Goal: Information Seeking & Learning: Find specific page/section

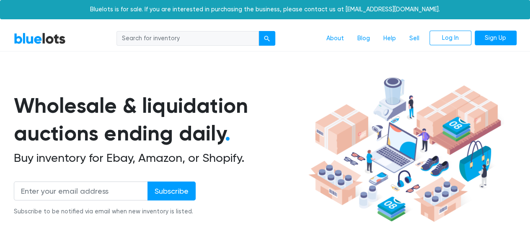
click at [150, 36] on input "search" at bounding box center [188, 38] width 143 height 15
paste input "Rasta"
type input "Rasta"
click at [262, 43] on button "submit" at bounding box center [267, 38] width 17 height 15
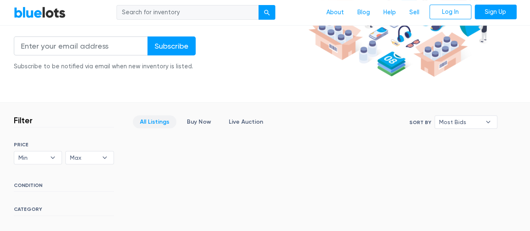
scroll to position [98, 0]
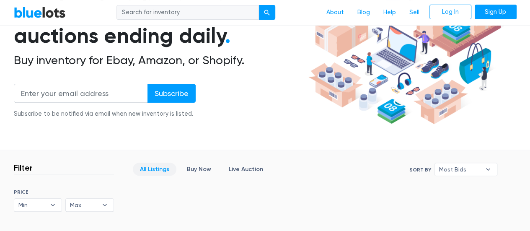
click at [204, 18] on input "search" at bounding box center [188, 12] width 143 height 15
type input "[DEMOGRAPHIC_DATA]"
click at [270, 11] on div "submit" at bounding box center [267, 13] width 6 height 6
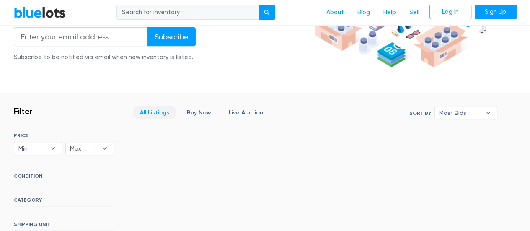
scroll to position [210, 0]
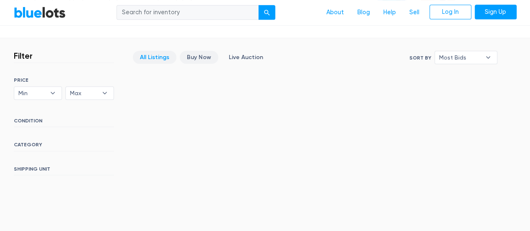
click at [197, 58] on link "Buy Now" at bounding box center [199, 57] width 39 height 13
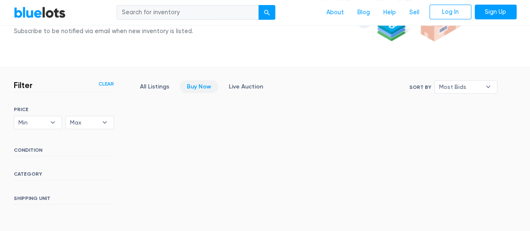
scroll to position [142, 0]
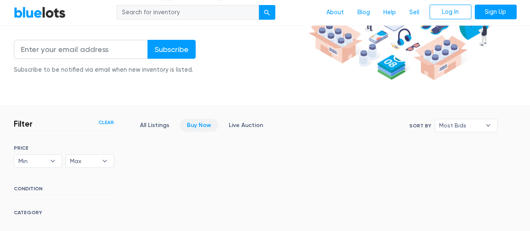
drag, startPoint x: 176, startPoint y: 10, endPoint x: 199, endPoint y: 16, distance: 23.5
click at [176, 10] on input "search" at bounding box center [188, 12] width 143 height 15
paste input "LT2YKCJ7WT"
type input "LT2YKCJ7WT"
click at [266, 15] on div "submit" at bounding box center [267, 13] width 6 height 6
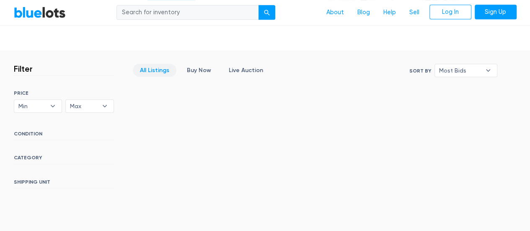
scroll to position [210, 0]
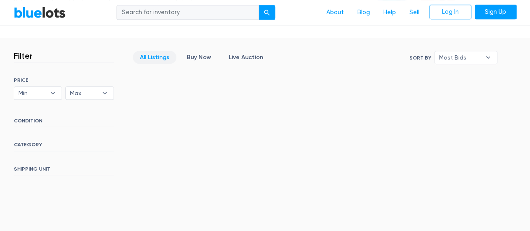
drag, startPoint x: 155, startPoint y: 13, endPoint x: 164, endPoint y: 14, distance: 8.9
click at [155, 13] on input "search" at bounding box center [188, 12] width 143 height 15
paste input "Halloween, Cosplay, Costumes and Wigs for Adults and Tweens"
type input "Halloween, Cosplay, Costumes and Wigs for Adults and Tweens"
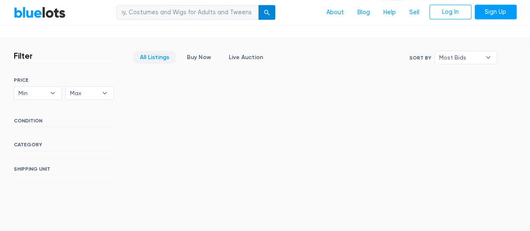
click at [268, 15] on div "submit" at bounding box center [267, 13] width 6 height 6
